Goal: Transaction & Acquisition: Subscribe to service/newsletter

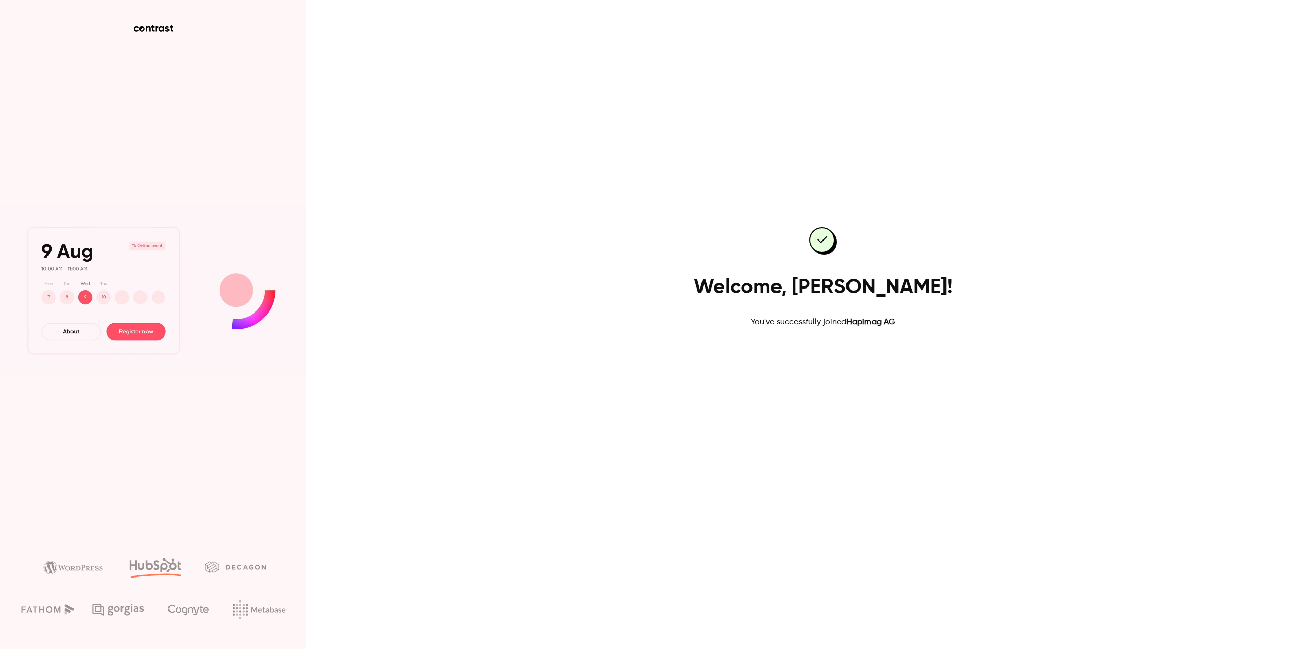
click at [832, 359] on link "Go to dashboard" at bounding box center [822, 361] width 87 height 25
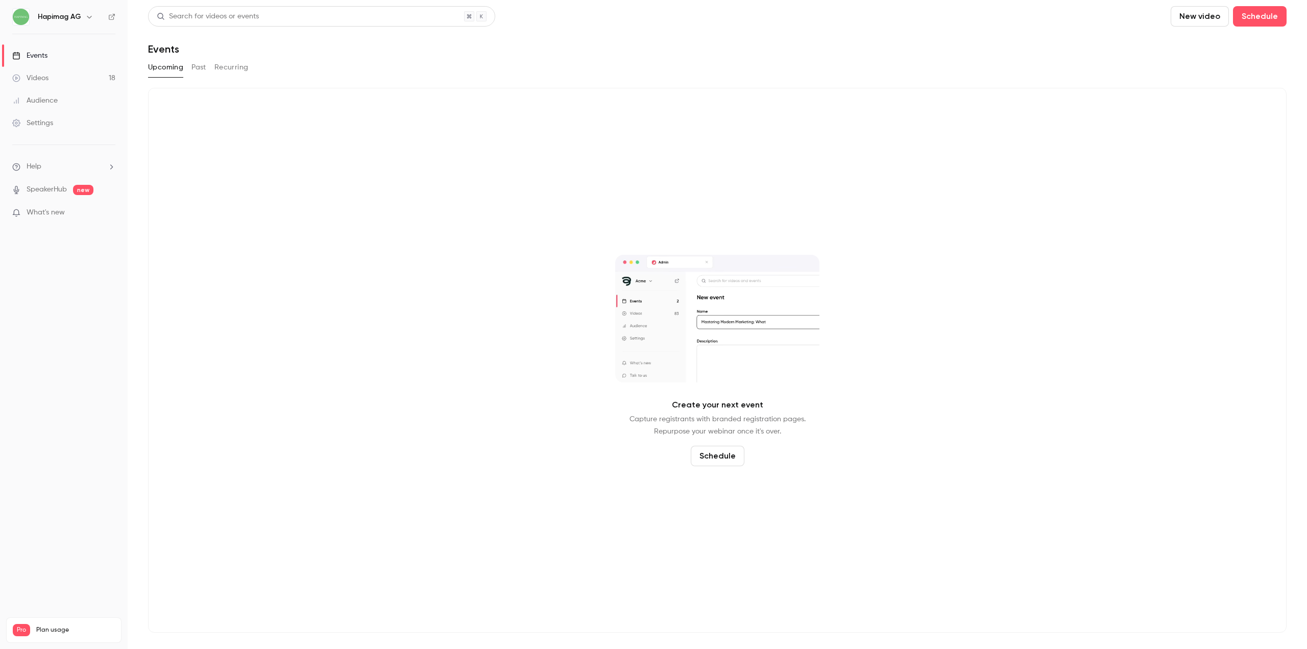
click at [199, 72] on button "Past" at bounding box center [198, 67] width 15 height 16
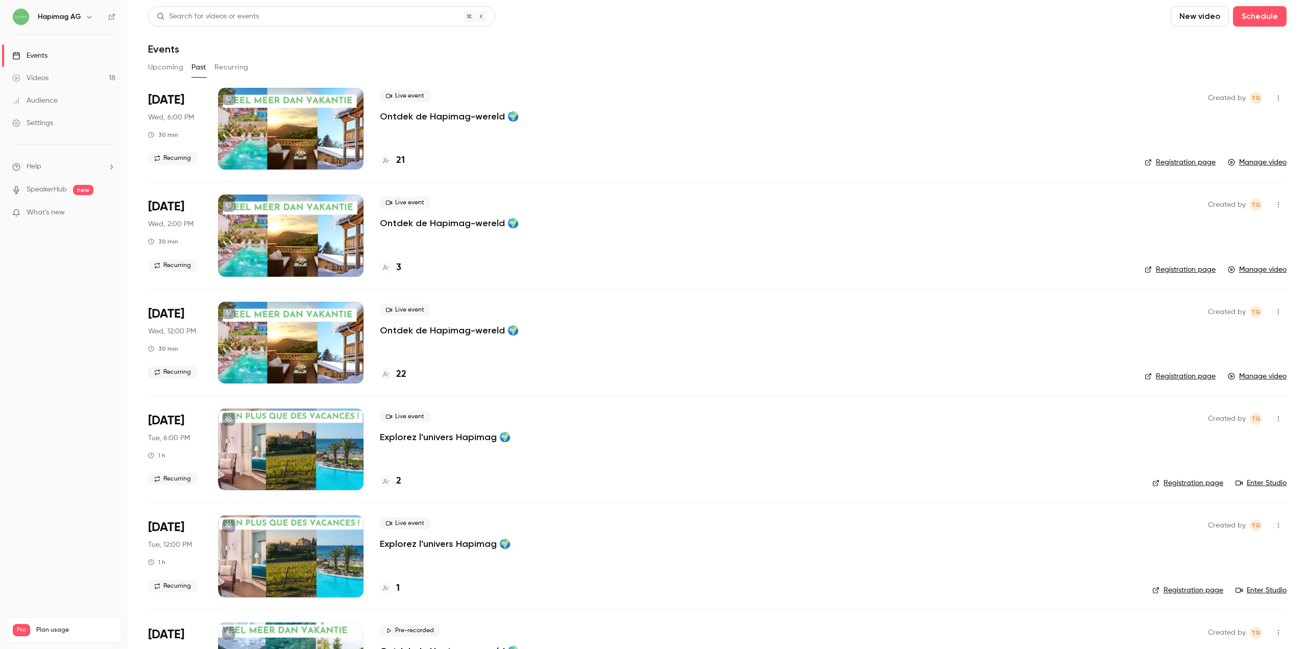
click at [235, 68] on button "Recurring" at bounding box center [231, 67] width 34 height 16
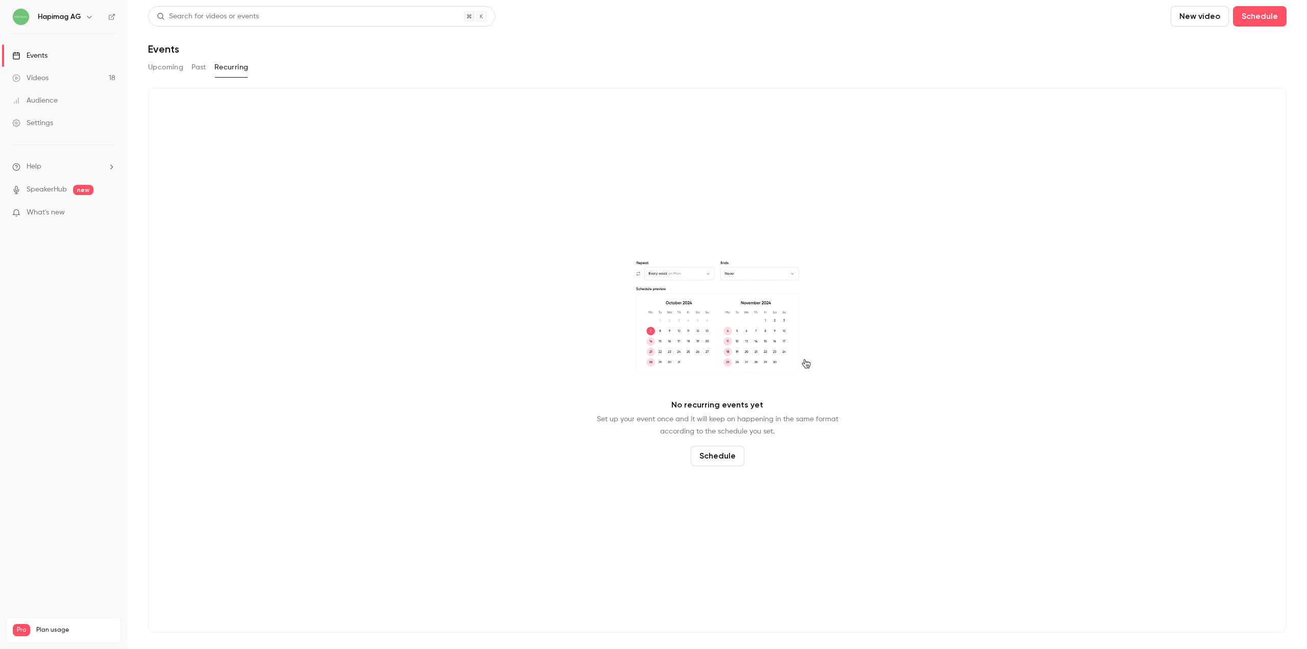
click at [201, 67] on button "Past" at bounding box center [198, 67] width 15 height 16
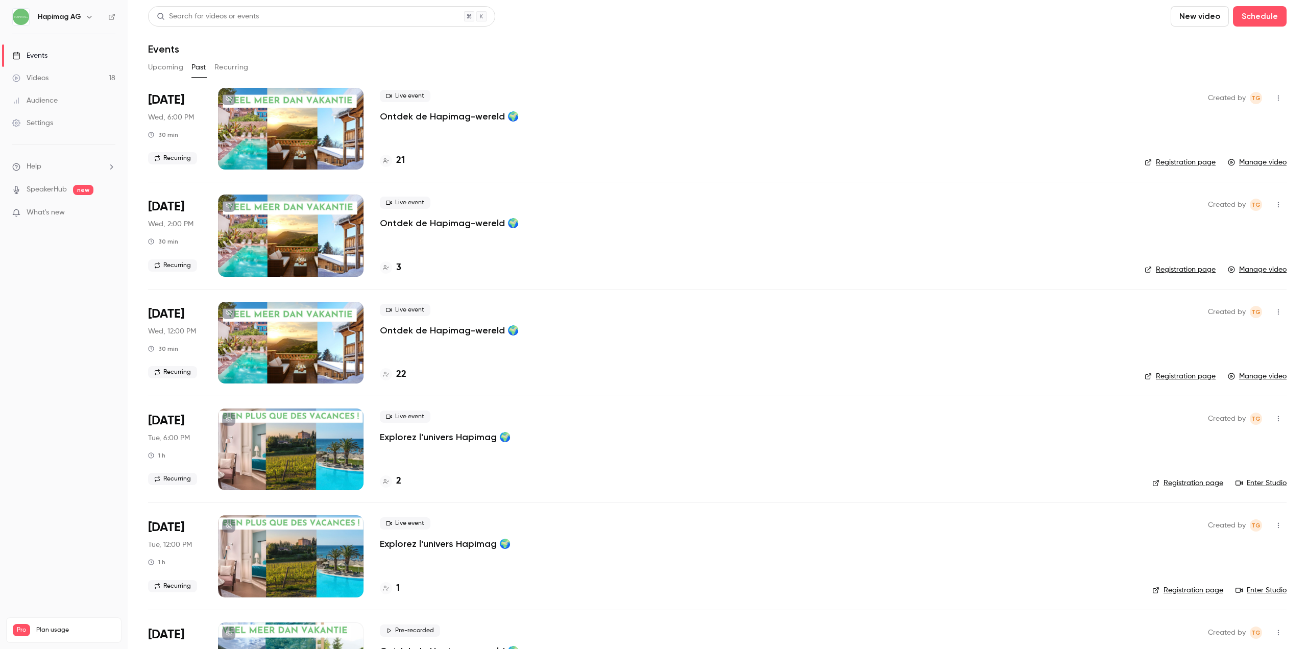
click at [62, 123] on link "Settings" at bounding box center [64, 123] width 128 height 22
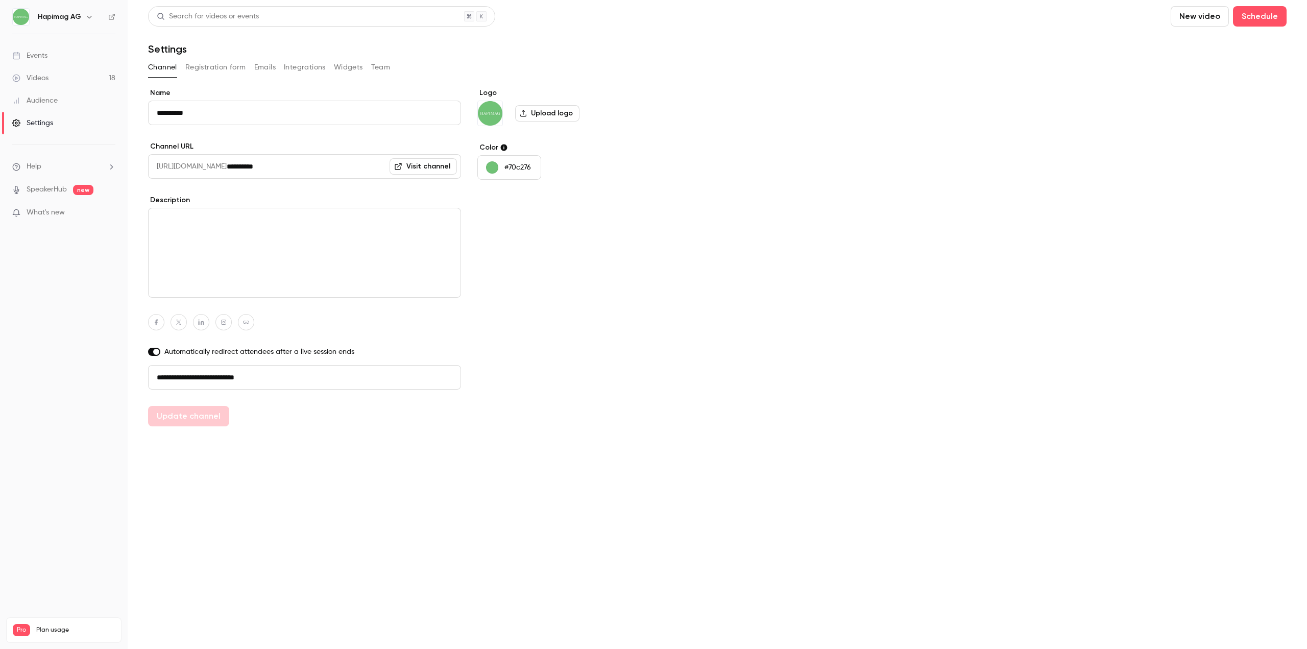
click at [293, 68] on button "Integrations" at bounding box center [305, 67] width 42 height 16
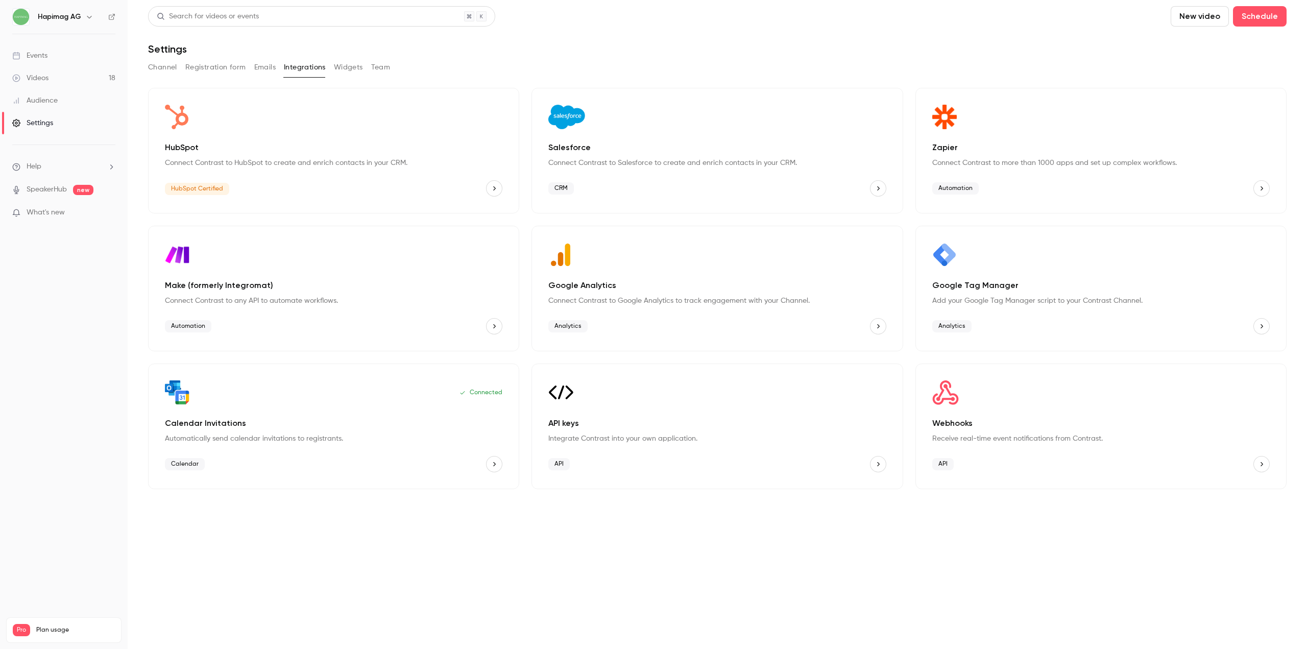
click at [621, 163] on p "Connect Contrast to Salesforce to create and enrich contacts in your CRM." at bounding box center [716, 163] width 337 height 10
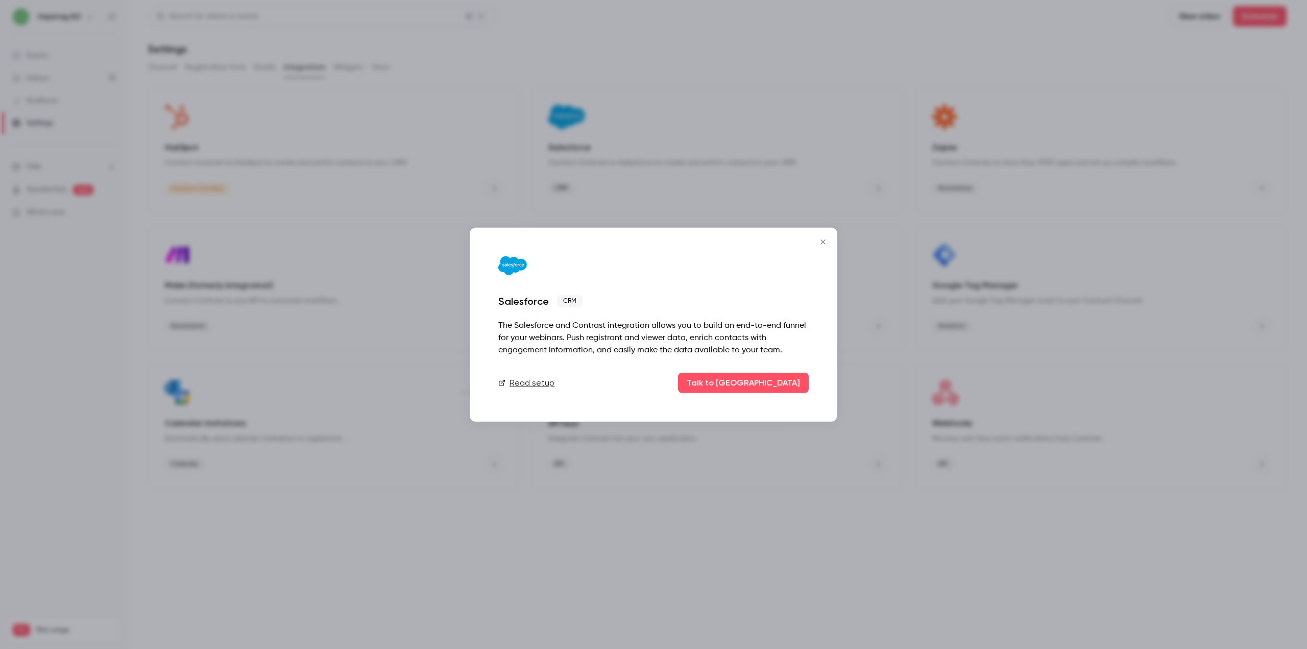
click at [531, 386] on link "Read setup" at bounding box center [526, 383] width 56 height 12
click at [761, 375] on button "Talk to us" at bounding box center [743, 383] width 131 height 20
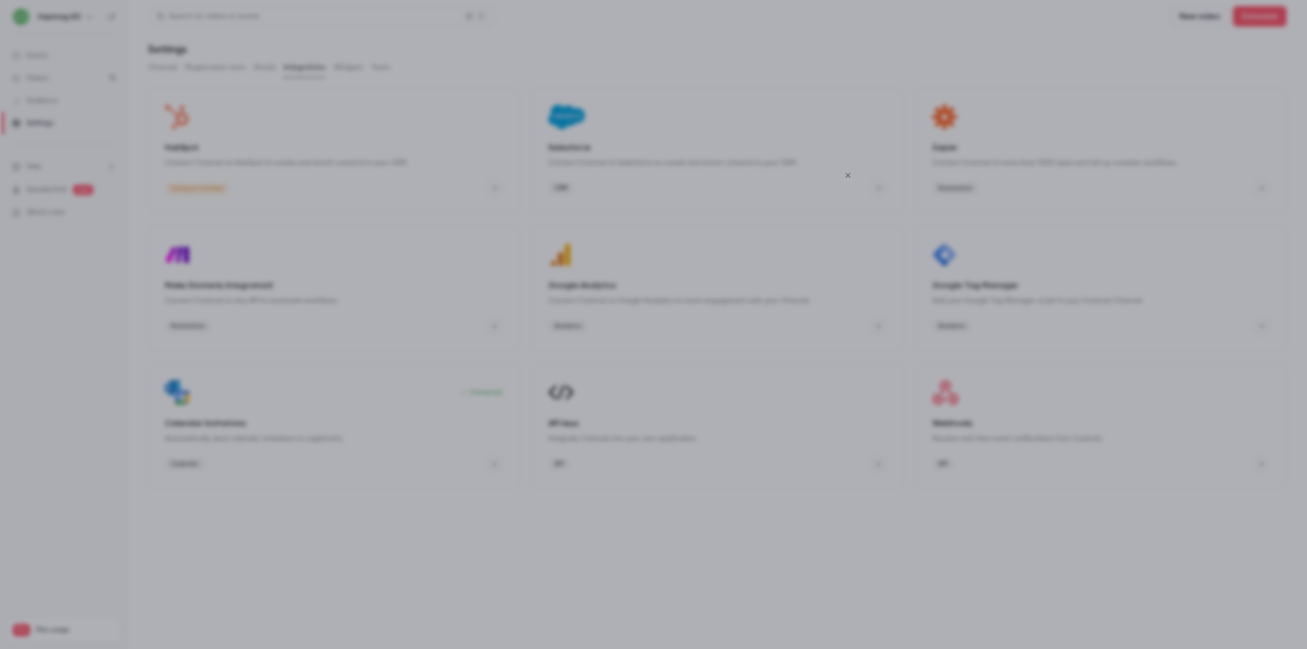
click at [847, 178] on icon "Close" at bounding box center [848, 175] width 12 height 8
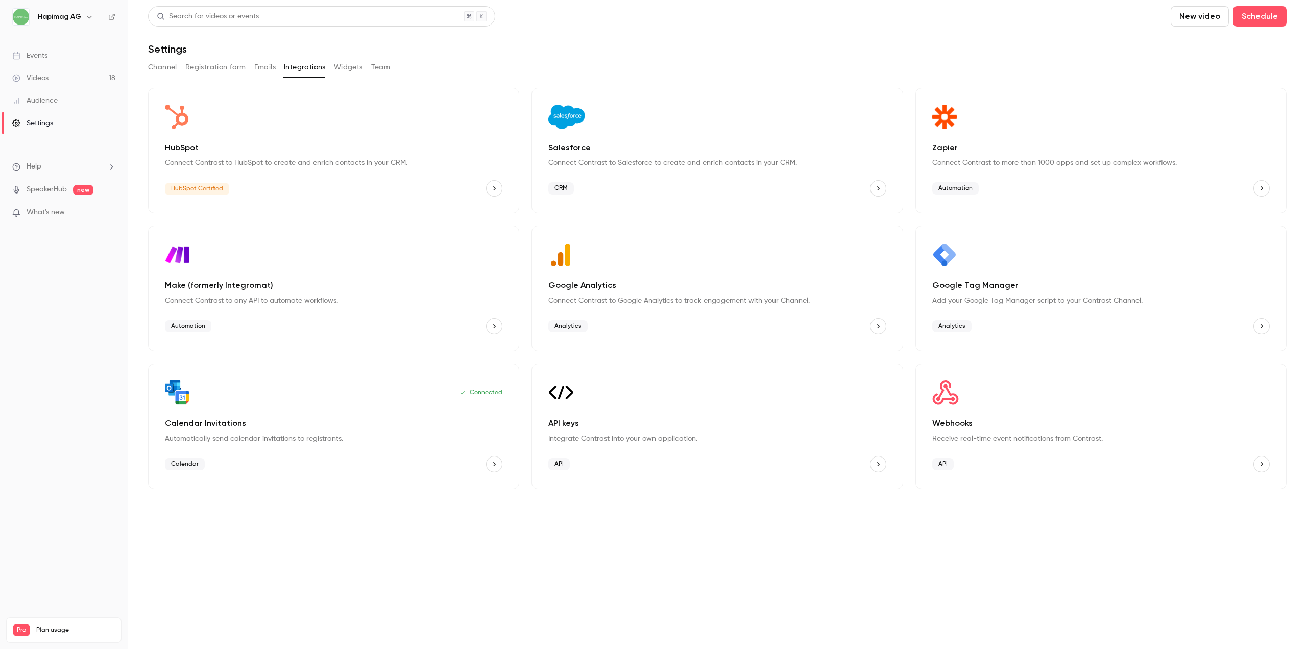
click at [724, 186] on div "CRM" at bounding box center [716, 188] width 337 height 16
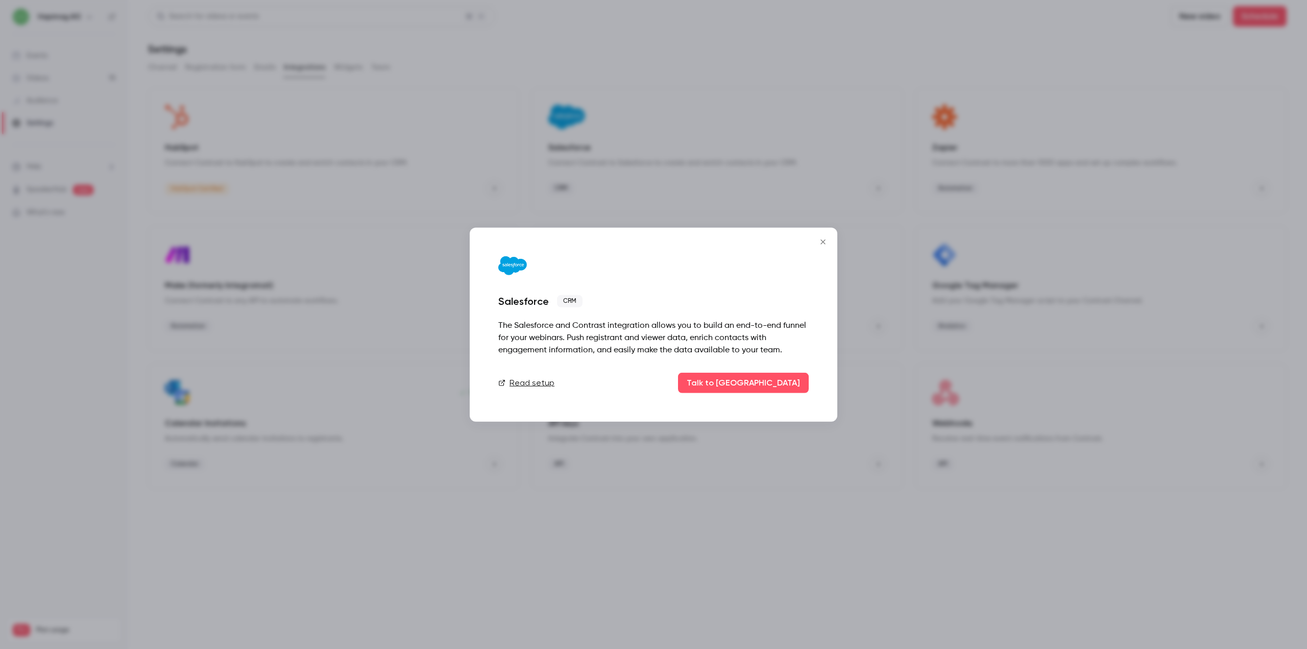
click at [731, 121] on div at bounding box center [653, 324] width 1307 height 649
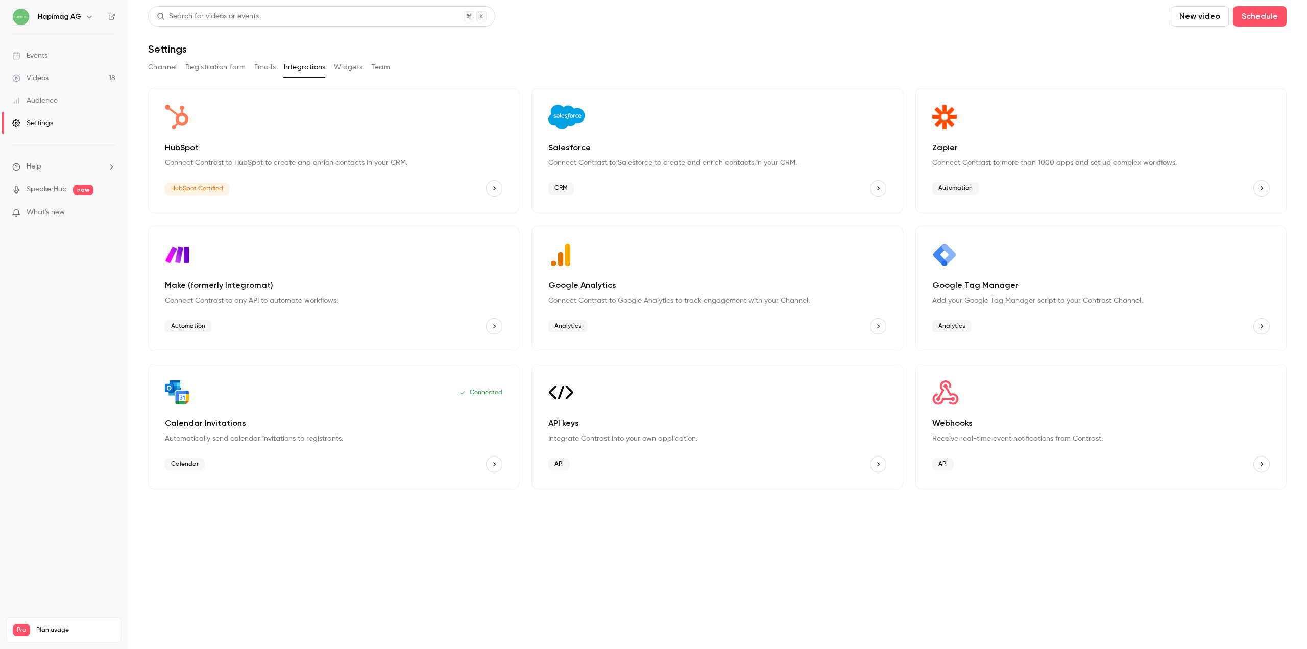
click at [665, 142] on p "Salesforce" at bounding box center [716, 147] width 337 height 12
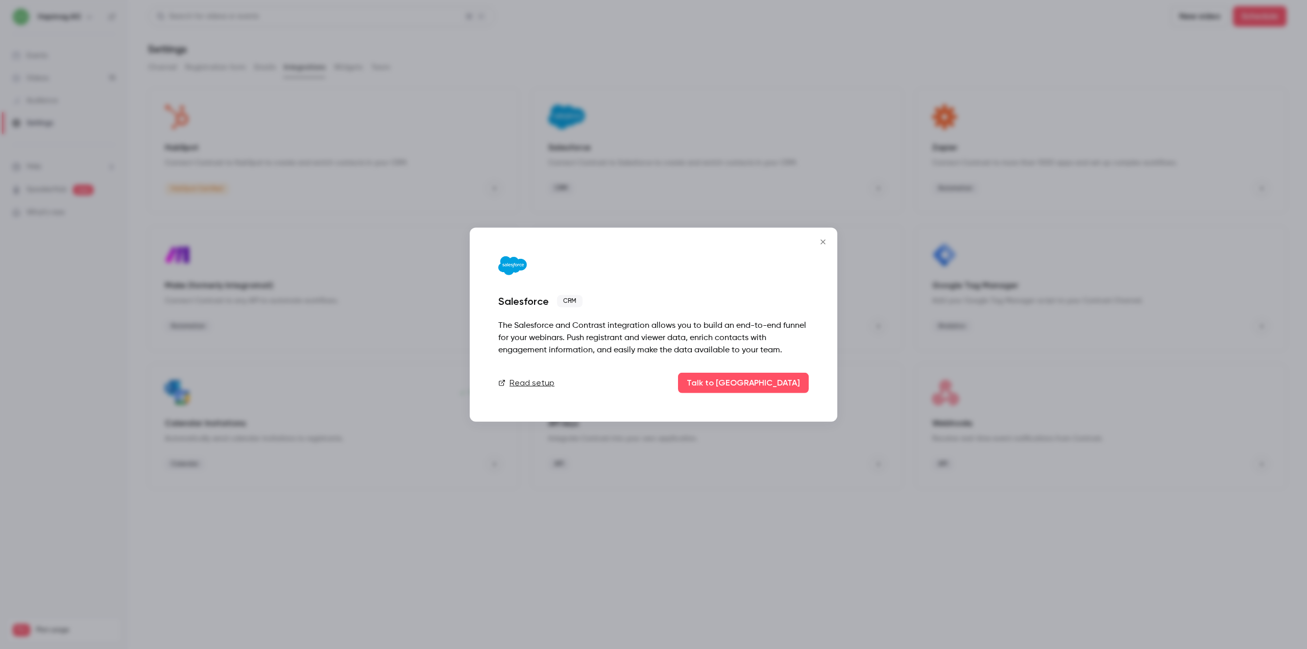
click at [691, 225] on div at bounding box center [653, 324] width 1307 height 649
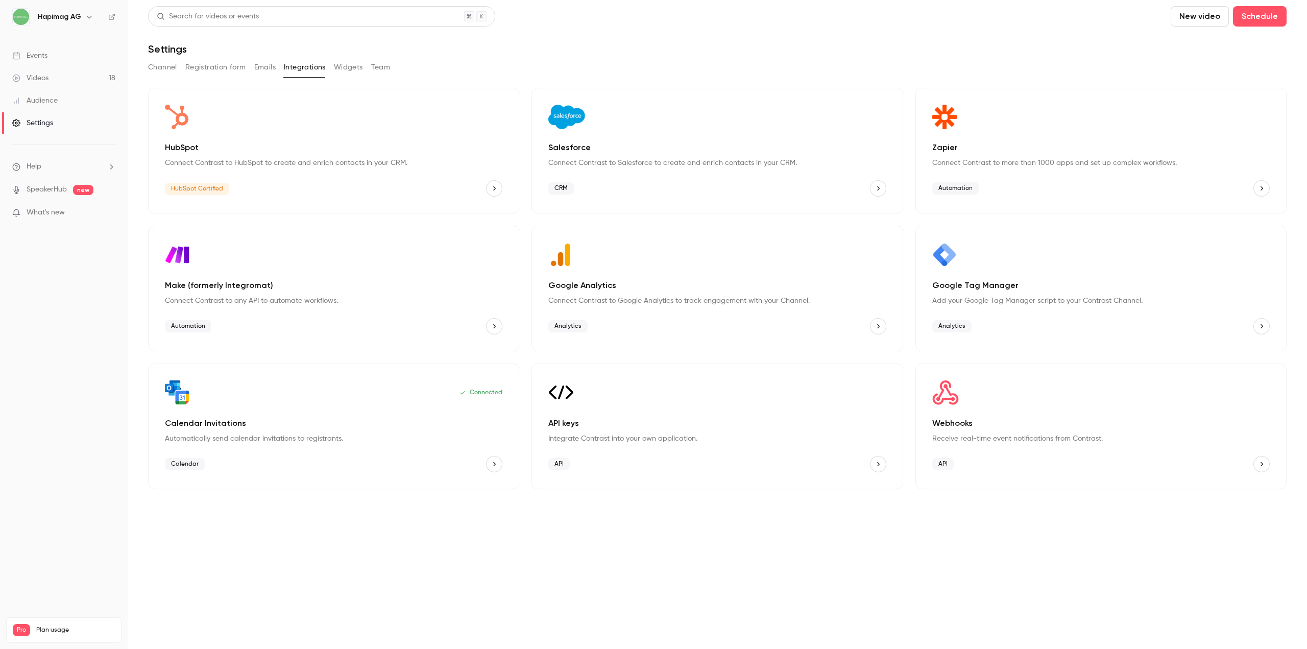
click at [68, 215] on p "What's new" at bounding box center [55, 212] width 87 height 11
click at [936, 87] on div at bounding box center [653, 324] width 1307 height 649
click at [77, 20] on h6 "Hapimag AG" at bounding box center [59, 17] width 43 height 10
click at [85, 17] on icon "button" at bounding box center [89, 17] width 8 height 8
click at [58, 90] on div "Billing" at bounding box center [105, 94] width 137 height 10
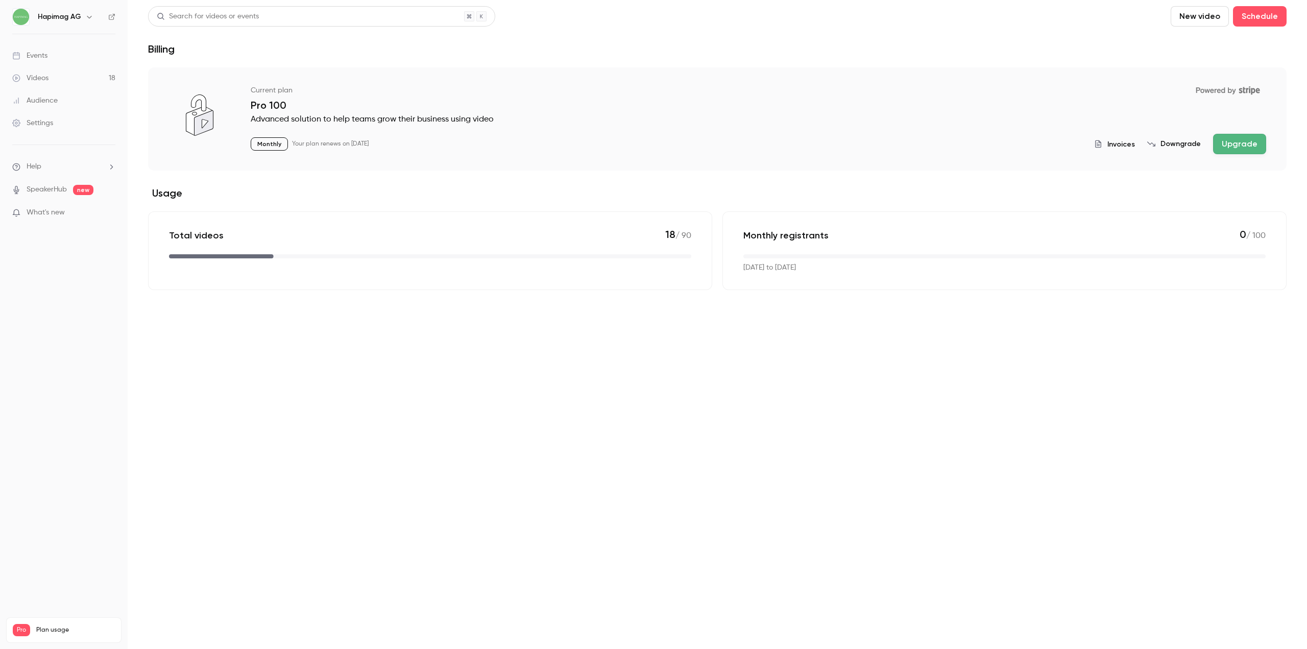
click at [1243, 139] on button "Upgrade" at bounding box center [1239, 144] width 53 height 20
